Goal: Transaction & Acquisition: Obtain resource

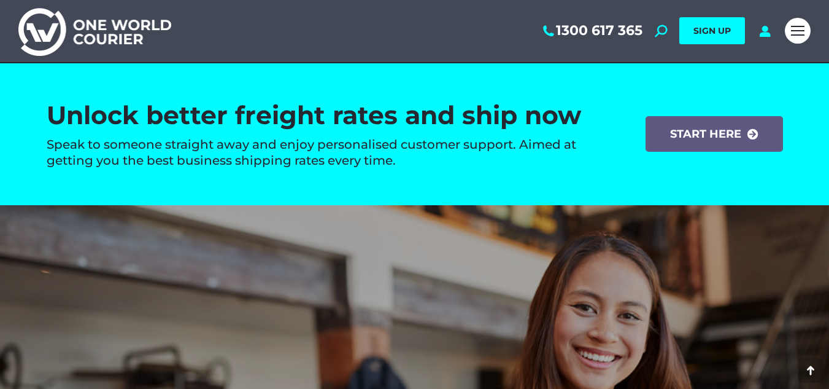
scroll to position [1842, 0]
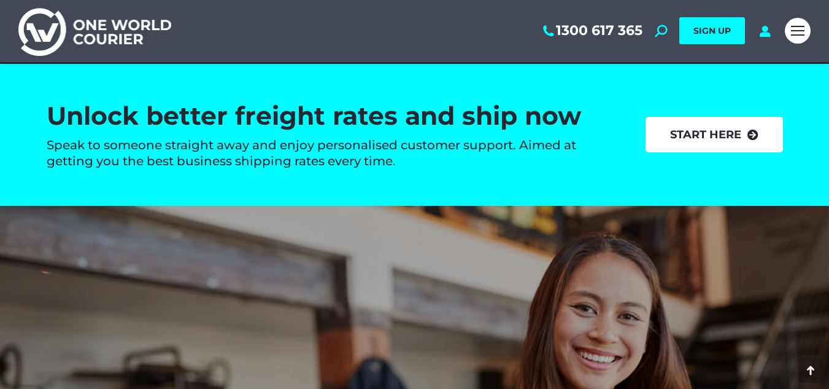
click at [737, 130] on link "start here" at bounding box center [715, 135] width 138 height 36
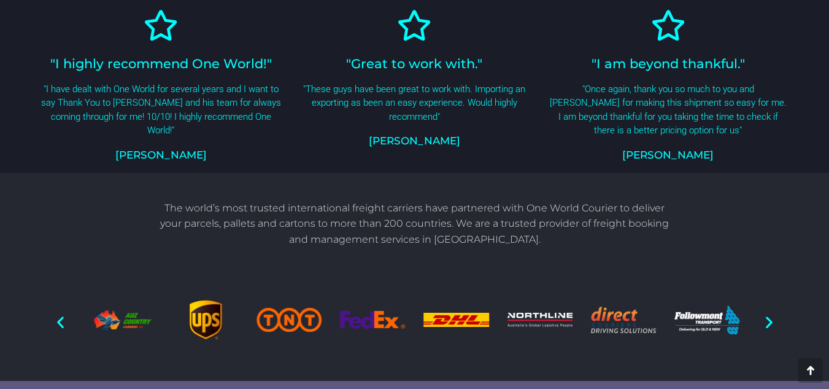
scroll to position [982, 0]
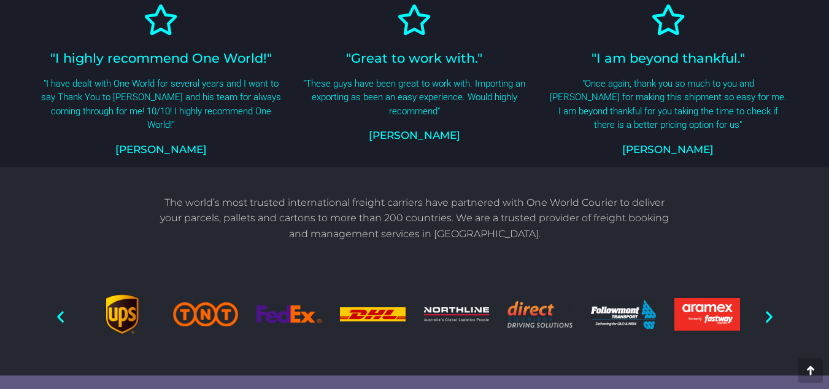
click at [768, 312] on icon "Next slide" at bounding box center [769, 315] width 15 height 15
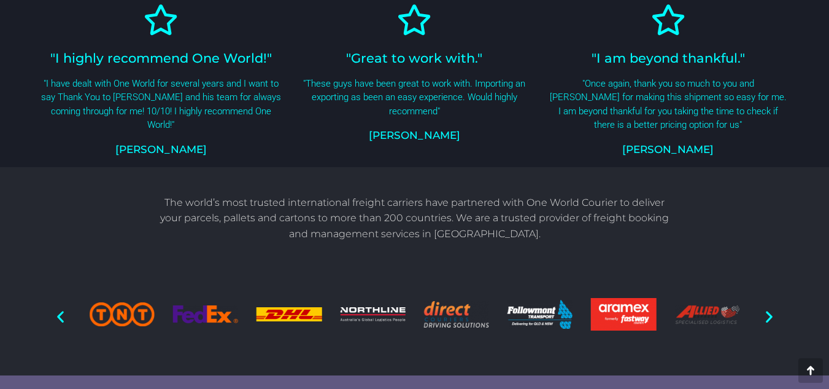
click at [768, 312] on icon "Next slide" at bounding box center [769, 315] width 15 height 15
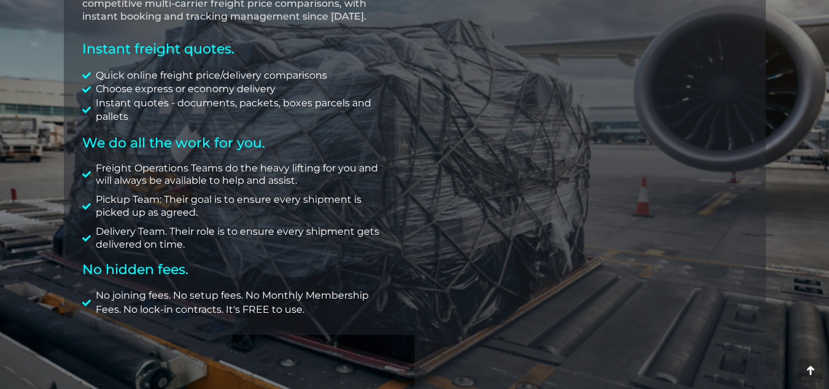
scroll to position [246, 0]
